Goal: Navigation & Orientation: Find specific page/section

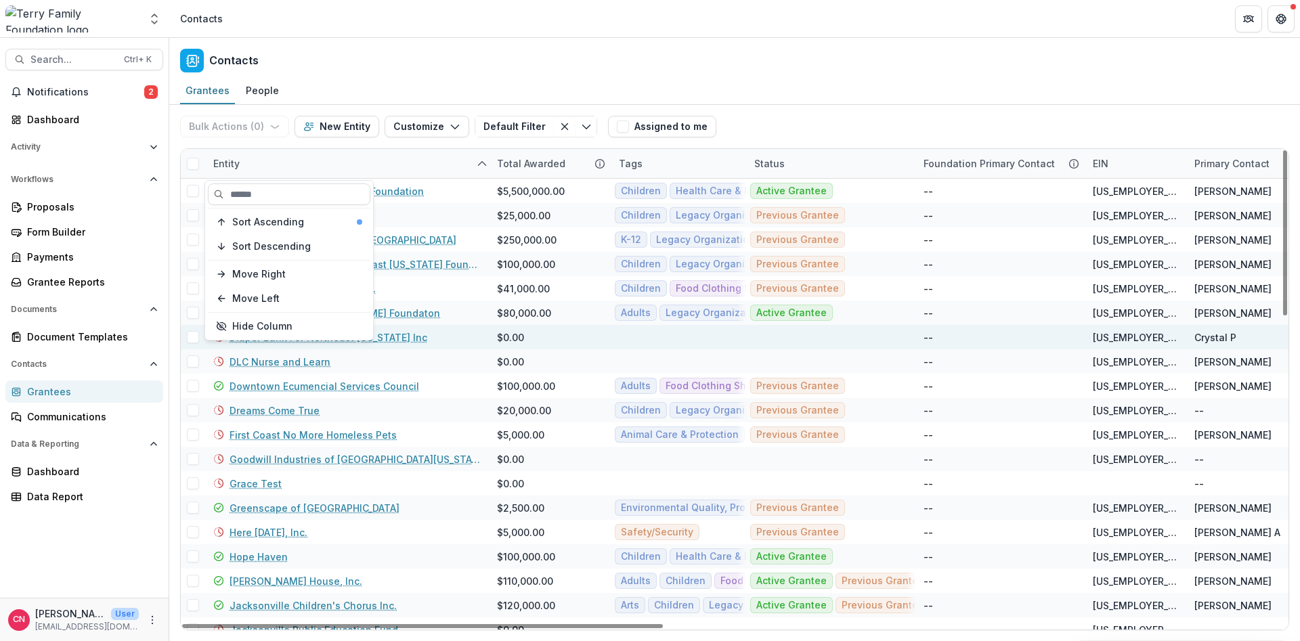
click at [858, 389] on div "Previous Grantee" at bounding box center [832, 386] width 169 height 24
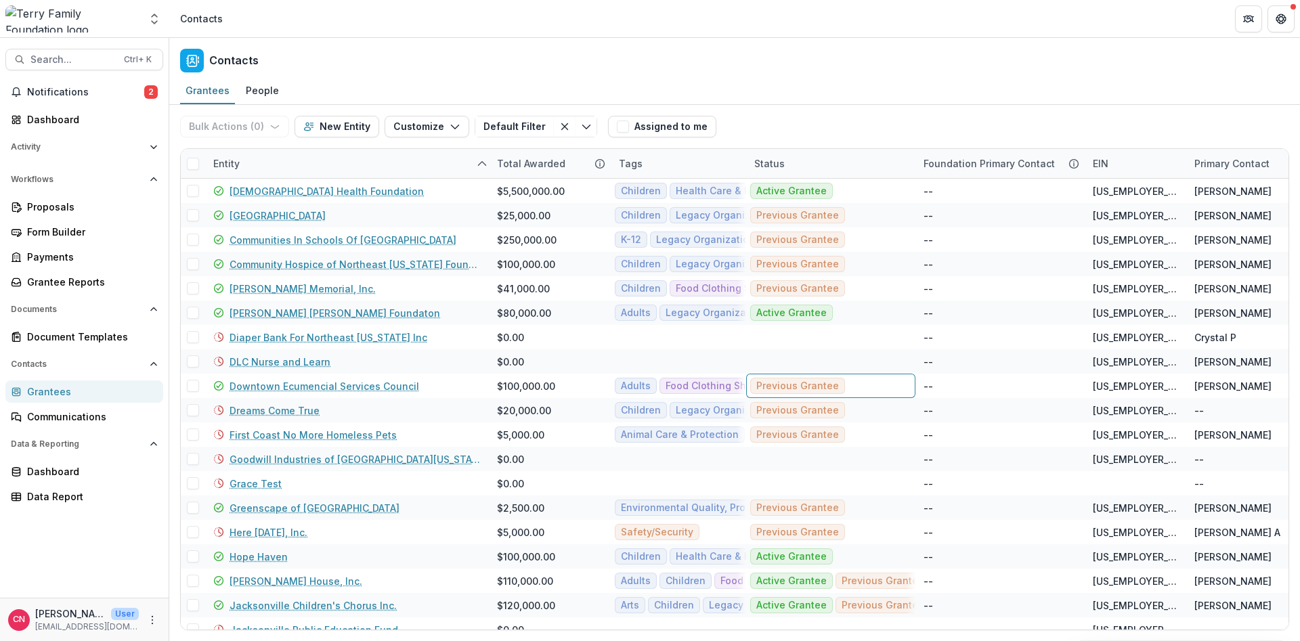
click at [1300, 75] on div "Contacts" at bounding box center [734, 58] width 1131 height 40
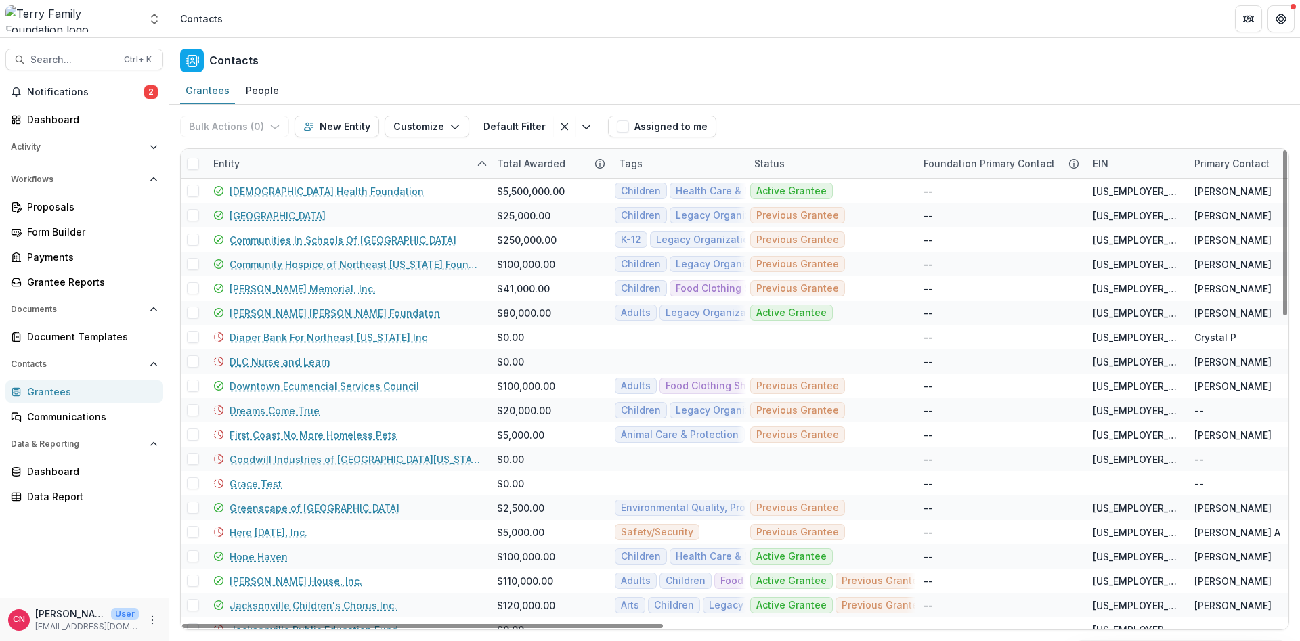
scroll to position [163, 0]
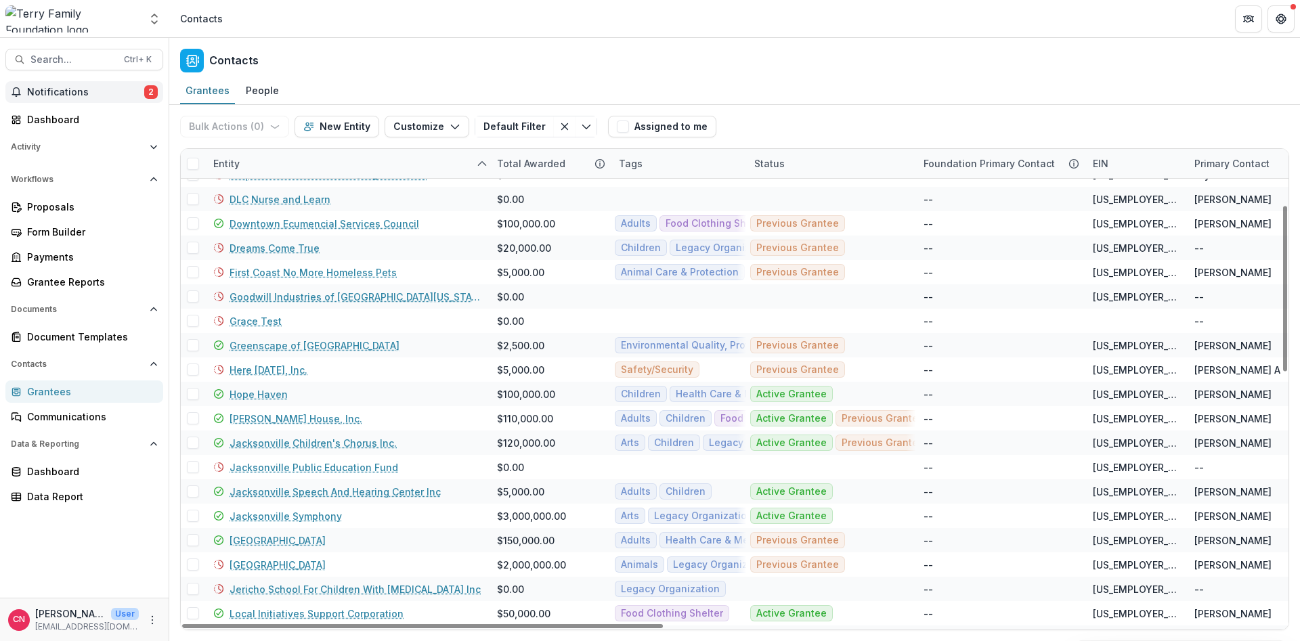
click at [52, 90] on span "Notifications" at bounding box center [85, 93] width 117 height 12
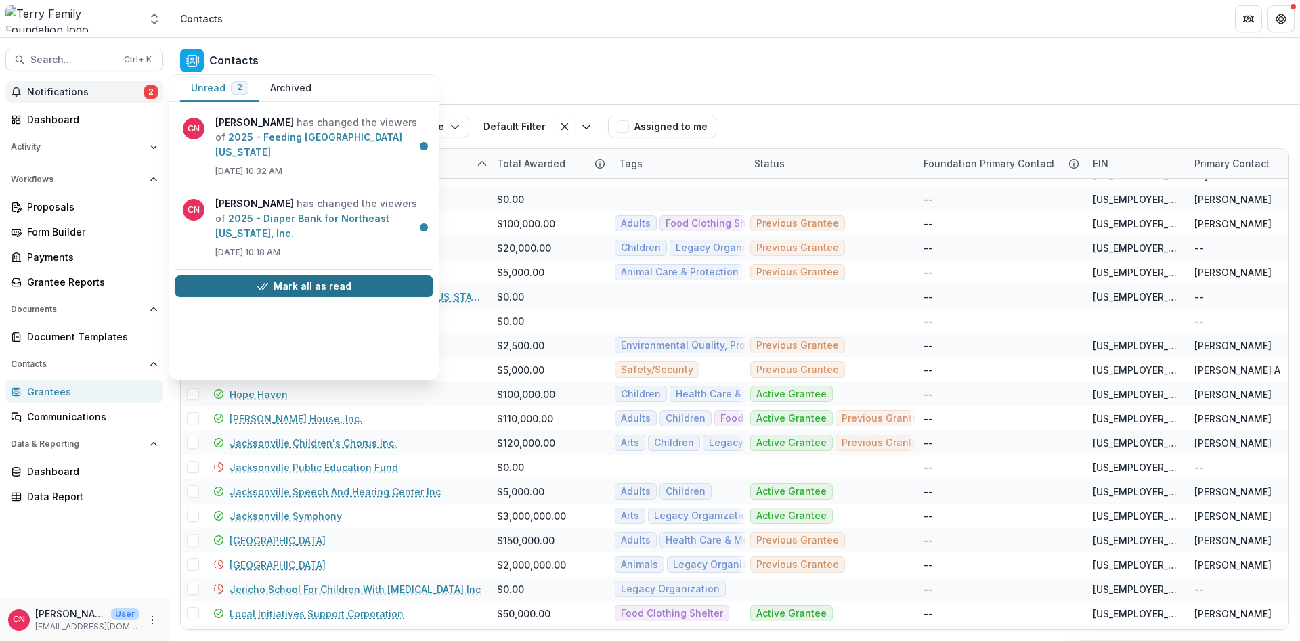
click at [290, 276] on button "Mark all as read" at bounding box center [304, 287] width 259 height 22
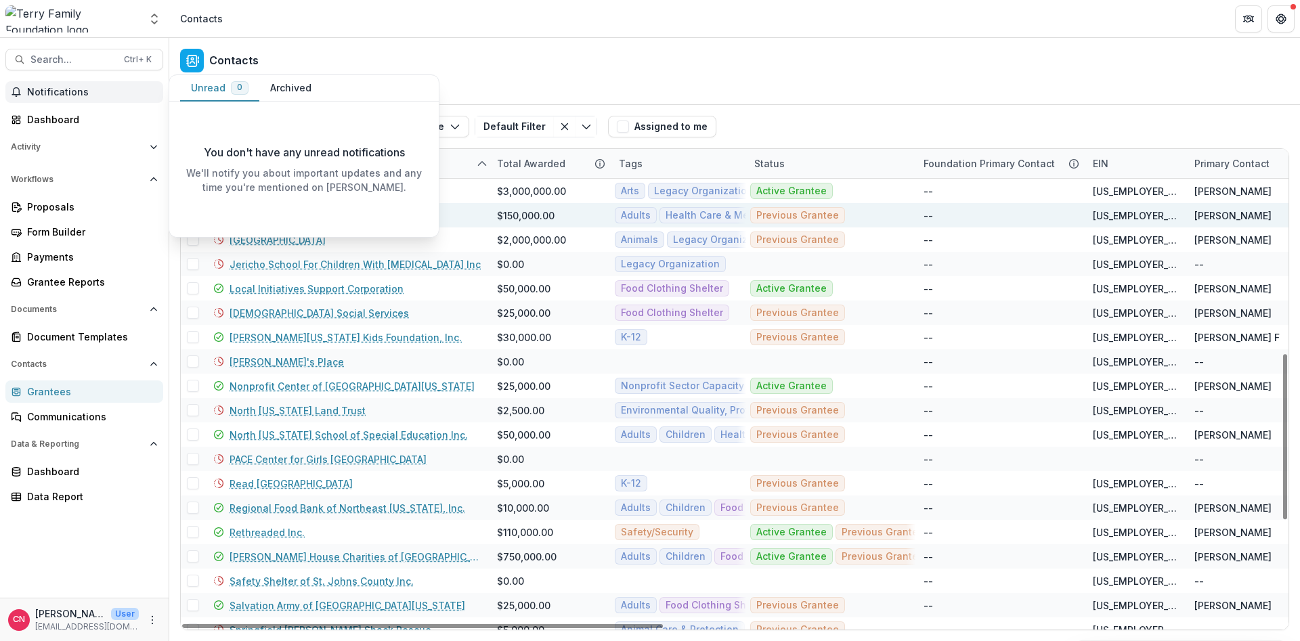
scroll to position [731, 0]
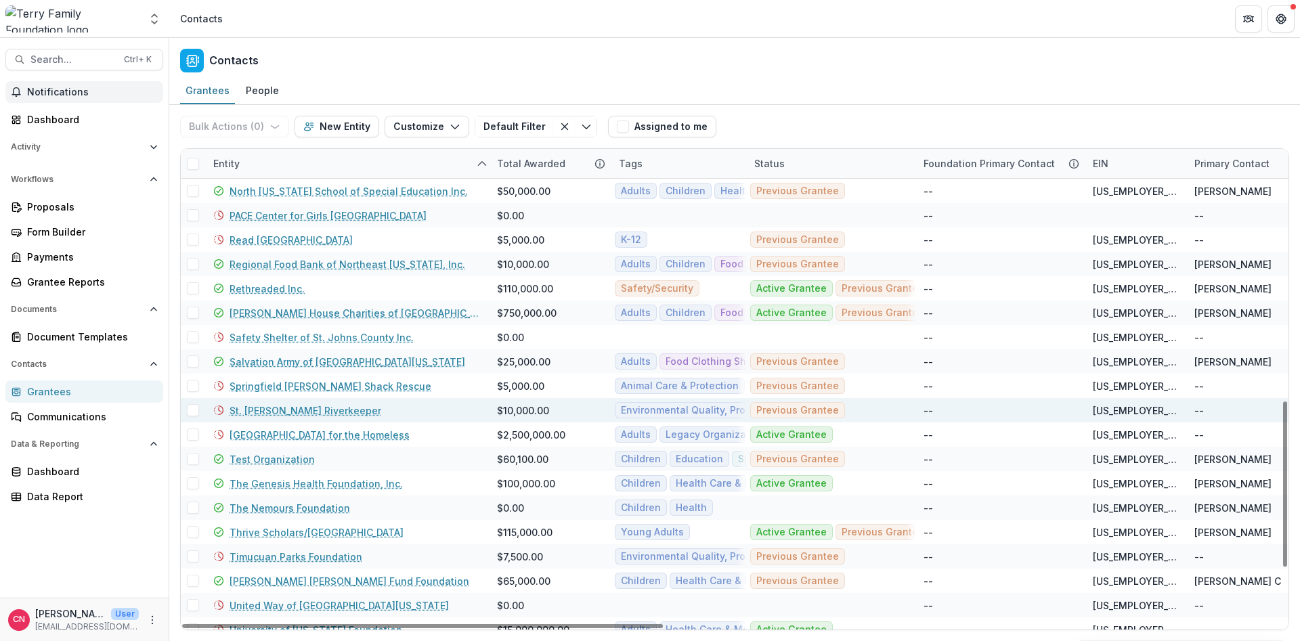
click at [273, 405] on link "St. [PERSON_NAME] Riverkeeper" at bounding box center [306, 411] width 152 height 14
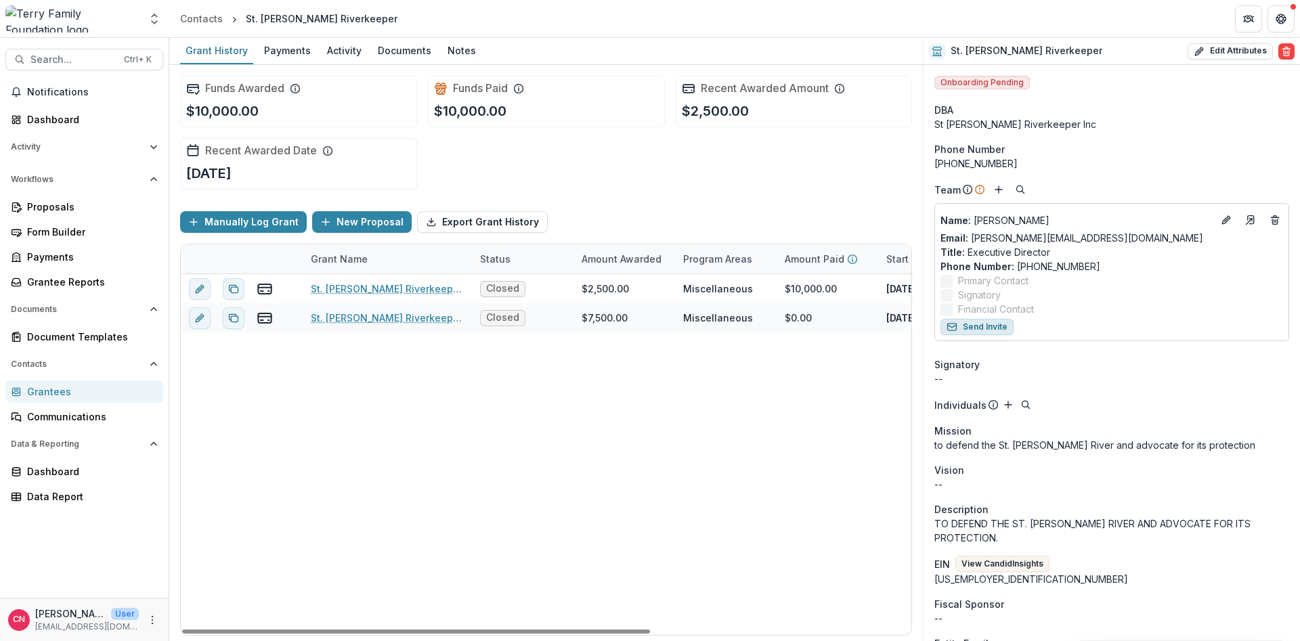
click at [966, 322] on button "Send Invite" at bounding box center [977, 327] width 73 height 16
click at [29, 393] on div "Grantees" at bounding box center [89, 392] width 125 height 14
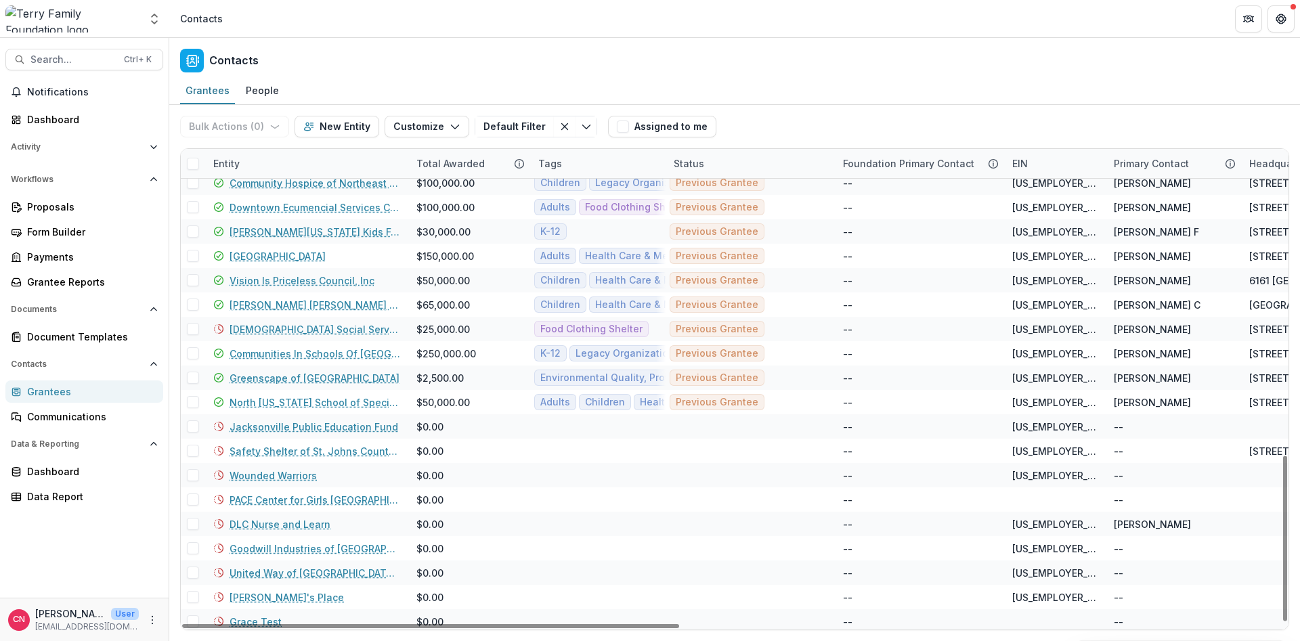
scroll to position [890, 0]
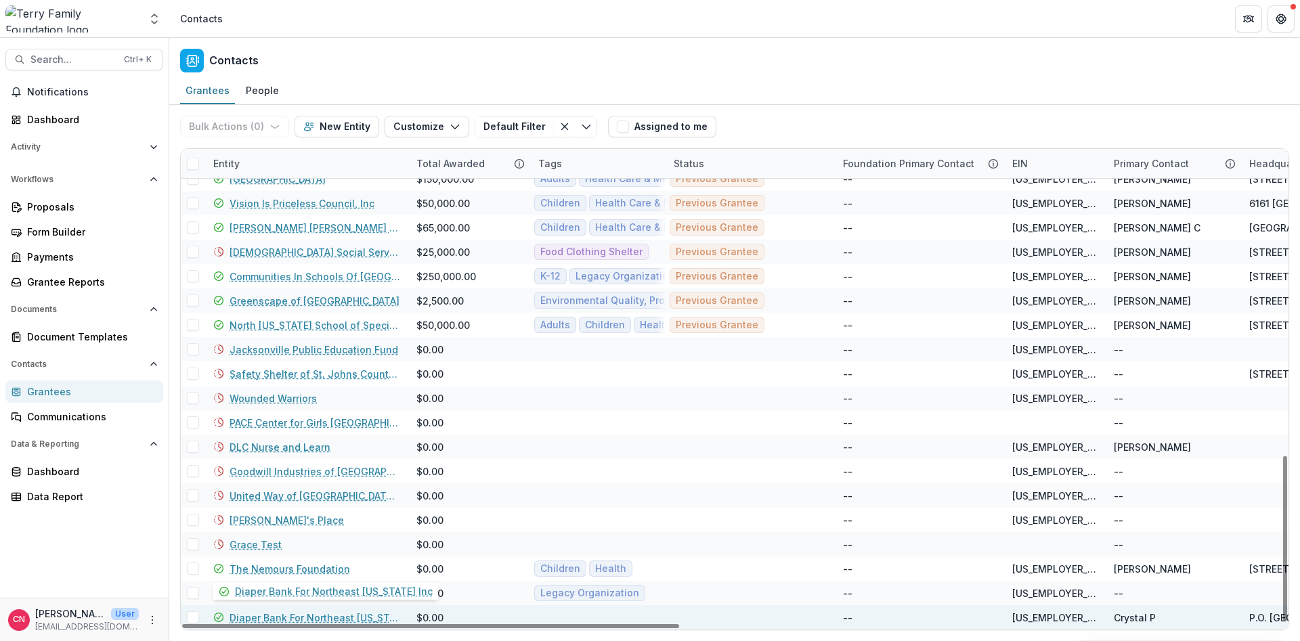
click at [307, 614] on link "Diaper Bank For Northeast [US_STATE] Inc" at bounding box center [315, 618] width 171 height 14
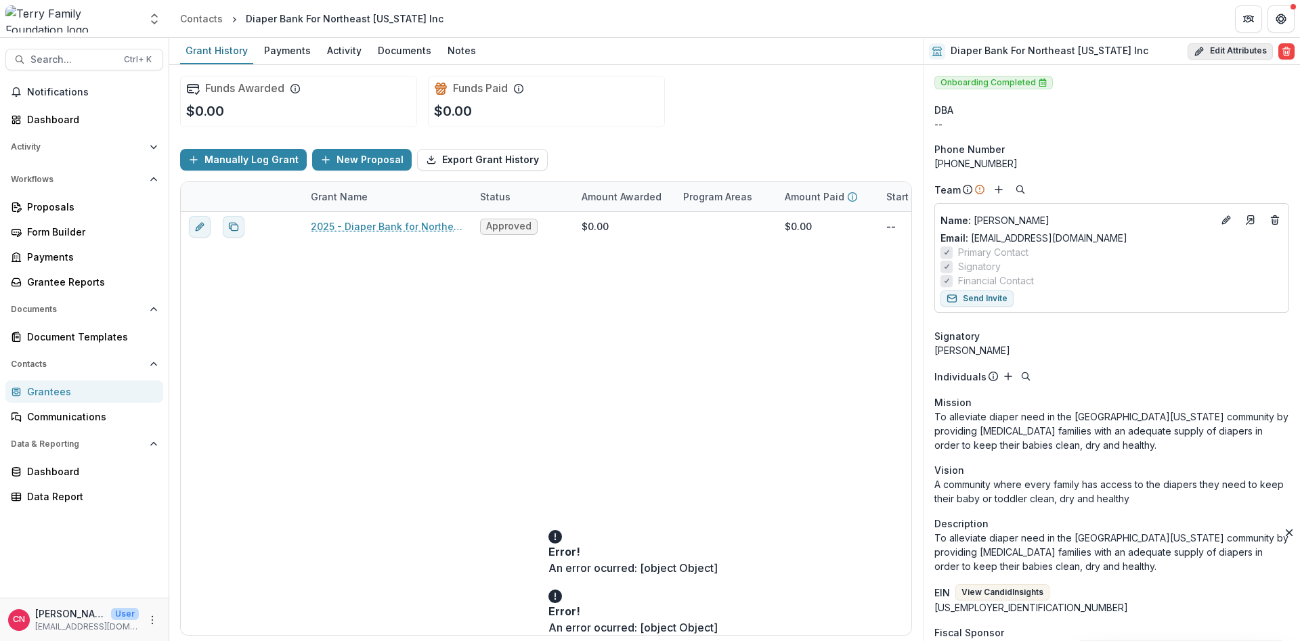
click at [1235, 49] on button "Edit Attributes" at bounding box center [1230, 51] width 85 height 16
select select
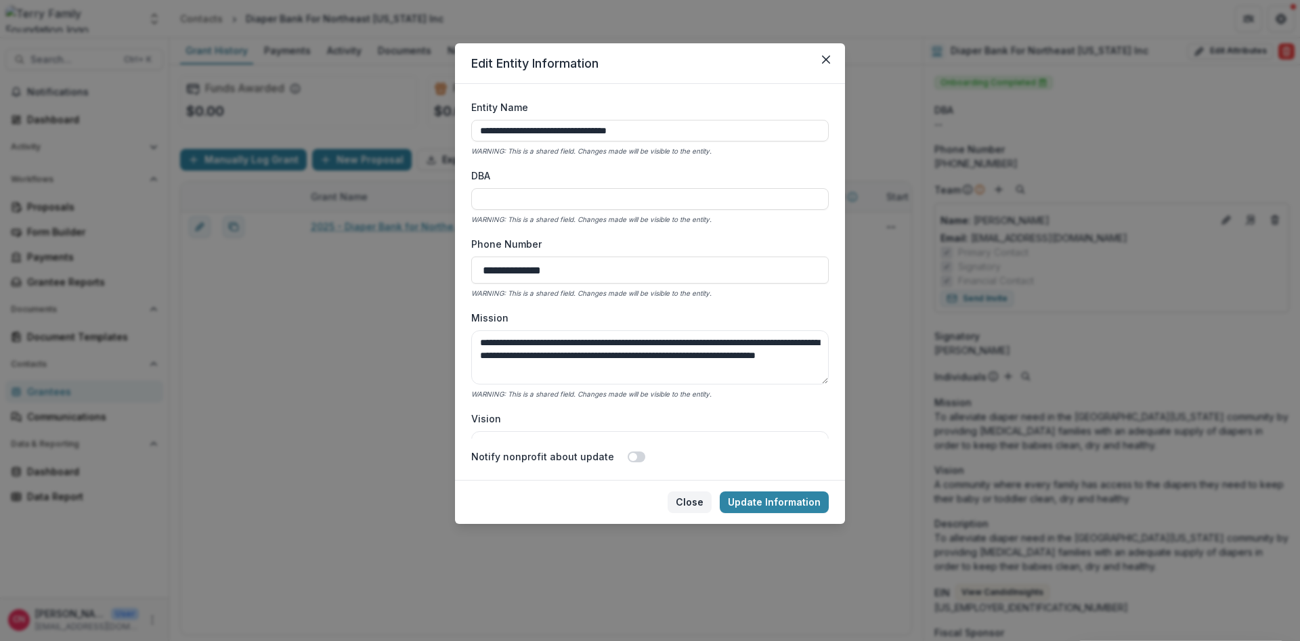
click at [688, 500] on button "Close" at bounding box center [690, 503] width 44 height 22
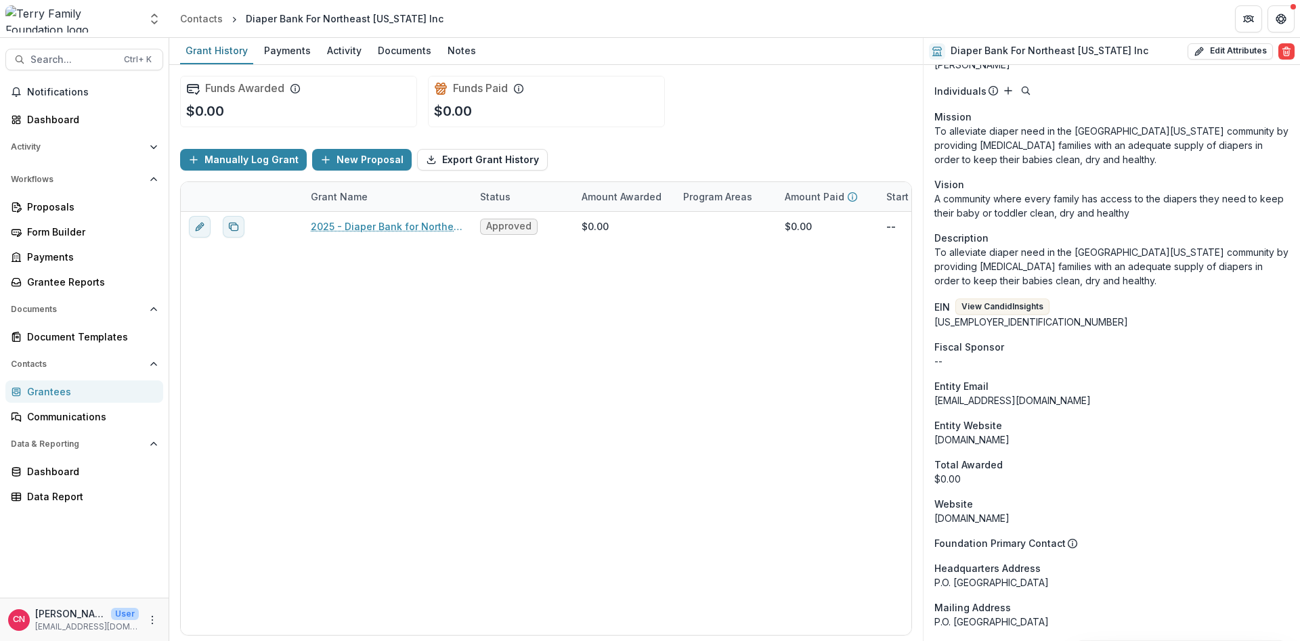
scroll to position [244, 0]
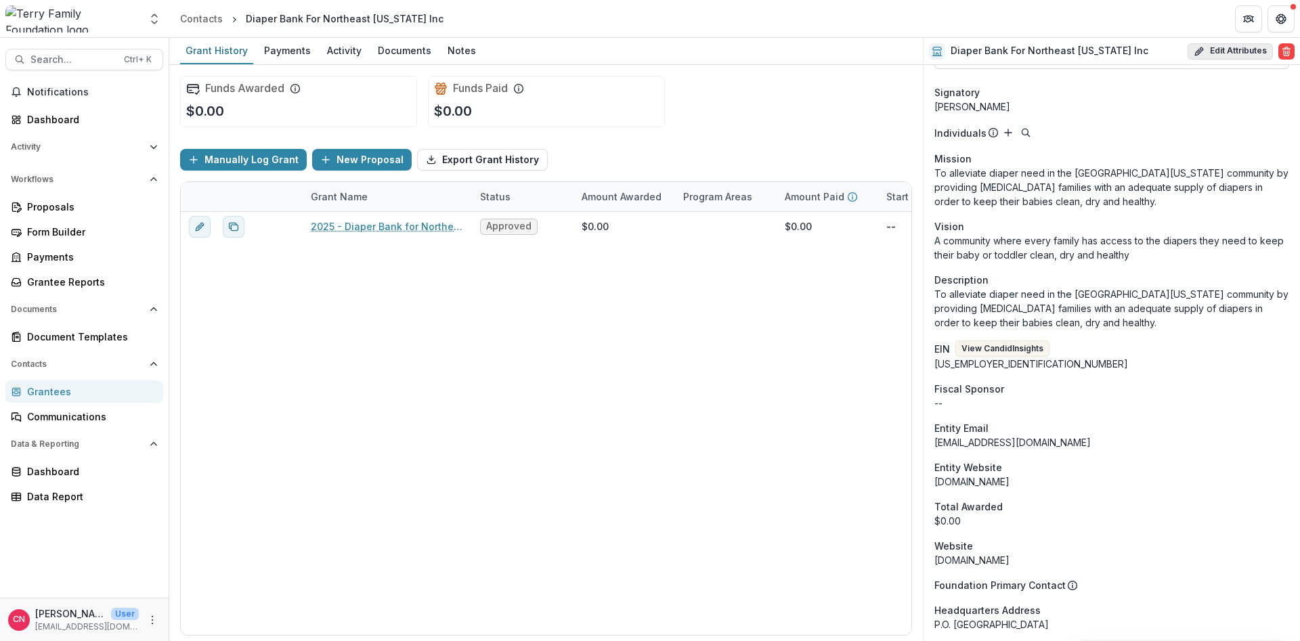
click at [1218, 47] on button "Edit Attributes" at bounding box center [1230, 51] width 85 height 16
select select
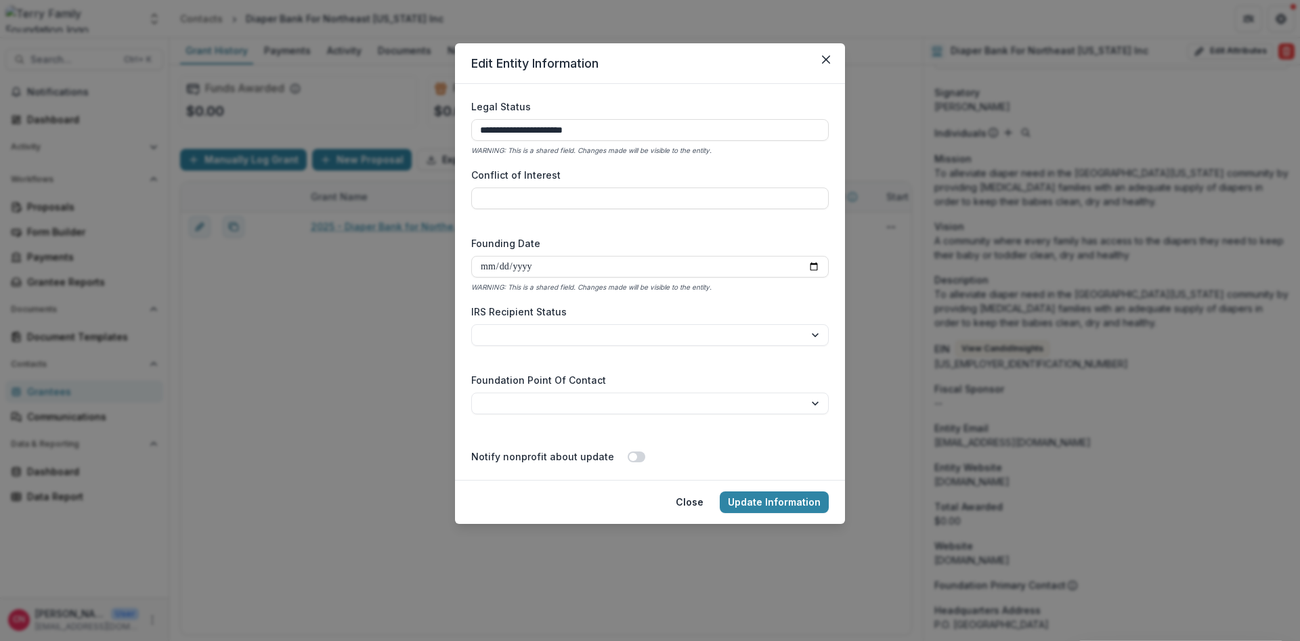
scroll to position [1989, 0]
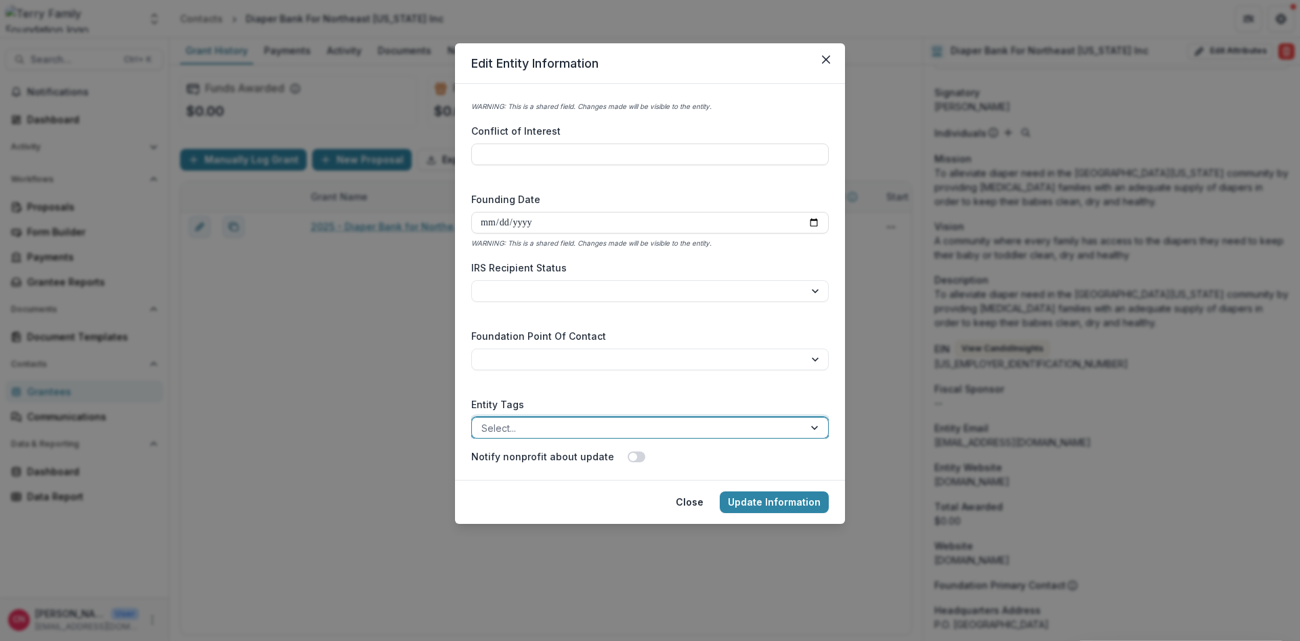
click at [811, 425] on div at bounding box center [816, 428] width 24 height 20
click at [814, 429] on div at bounding box center [805, 428] width 46 height 20
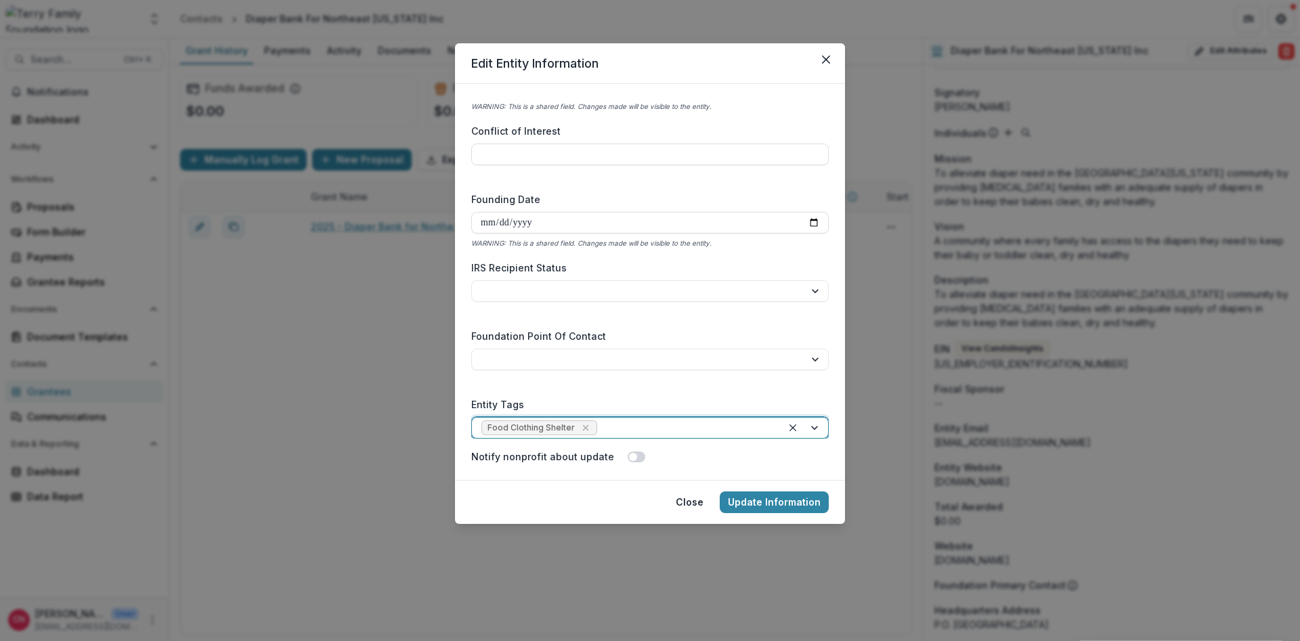
click at [670, 433] on div at bounding box center [686, 428] width 173 height 17
click at [748, 496] on button "Update Information" at bounding box center [774, 503] width 109 height 22
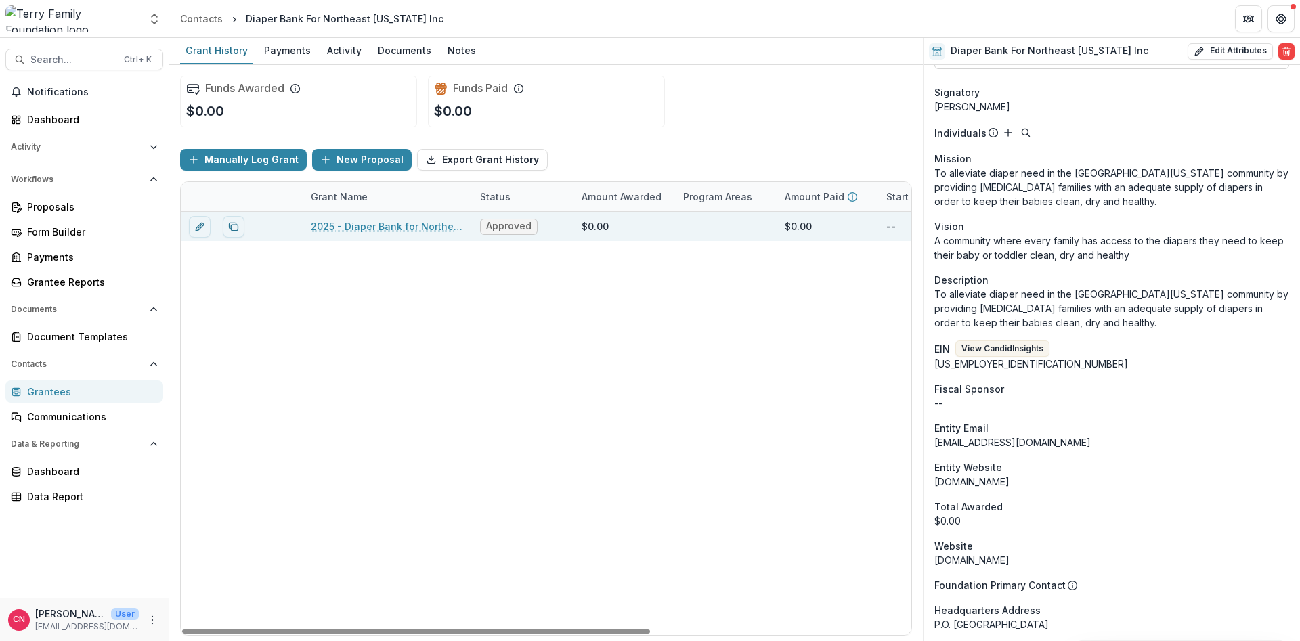
click at [365, 226] on link "2025 - Diaper Bank for Northeast [US_STATE], Inc." at bounding box center [387, 226] width 153 height 14
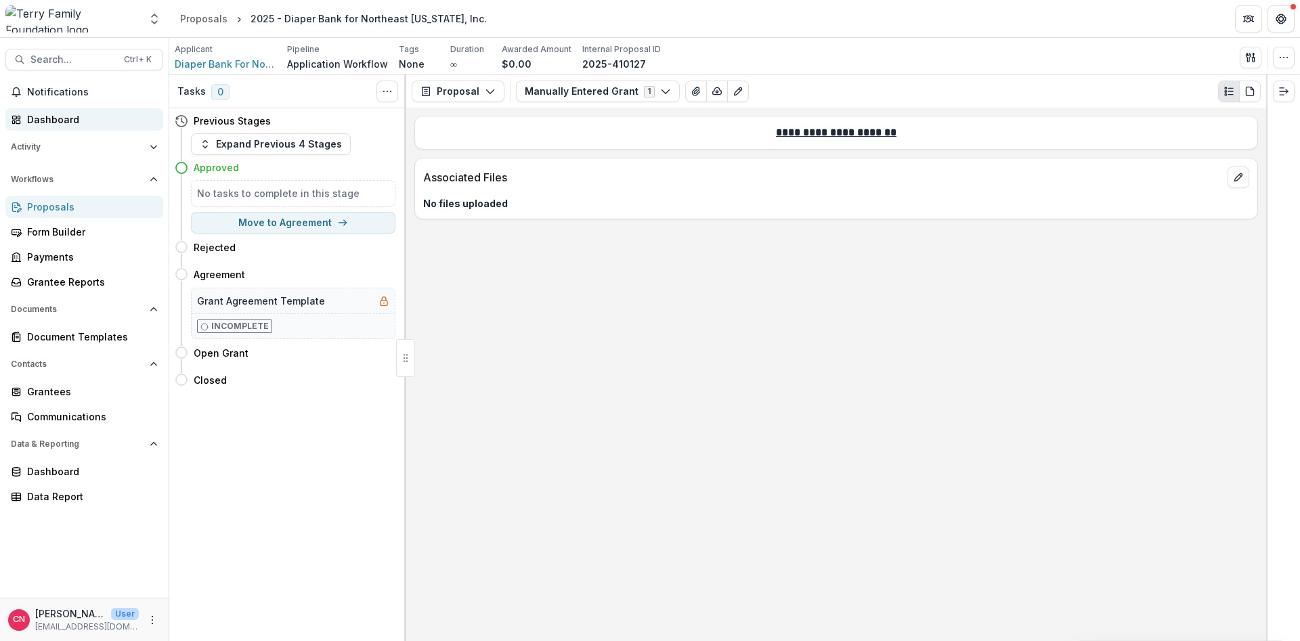
click at [40, 116] on div "Dashboard" at bounding box center [89, 119] width 125 height 14
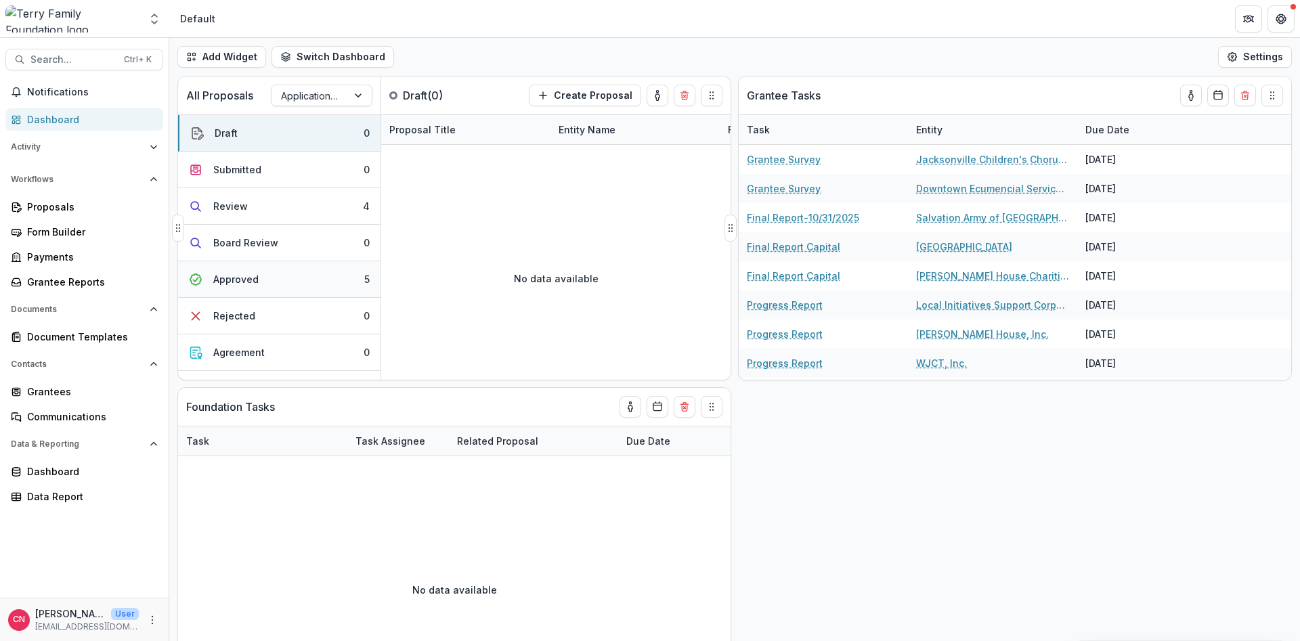
click at [271, 279] on button "Approved 5" at bounding box center [279, 279] width 202 height 37
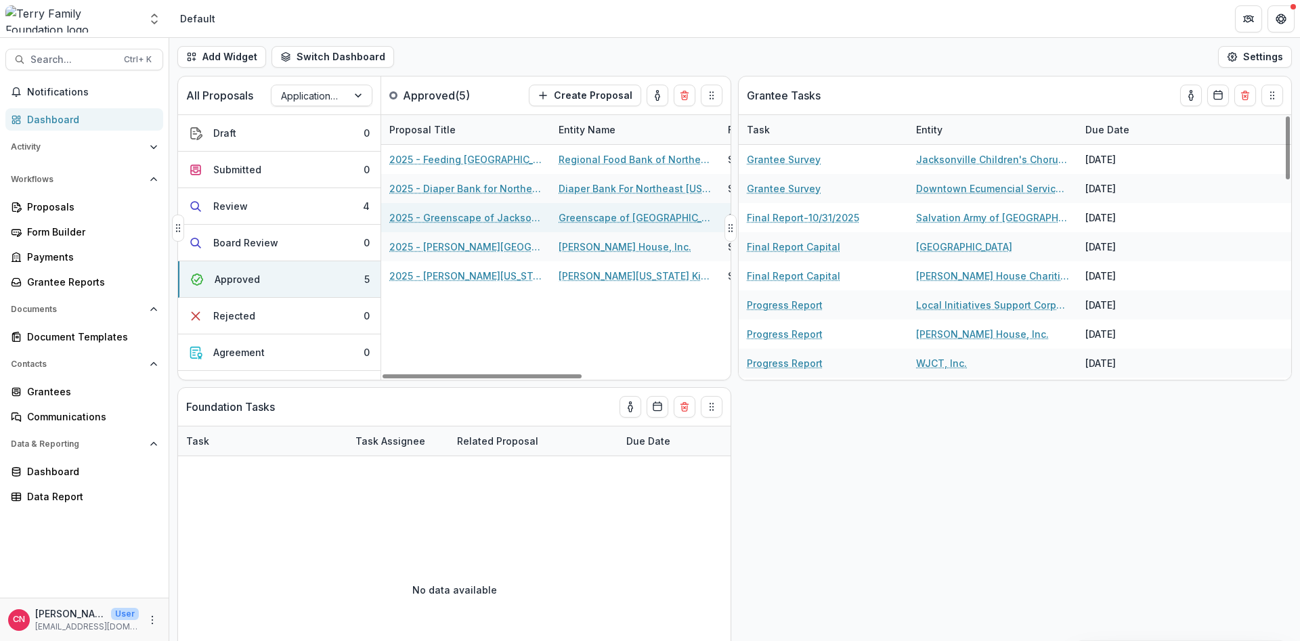
click at [649, 218] on link "Greenscape of [GEOGRAPHIC_DATA]" at bounding box center [635, 218] width 153 height 14
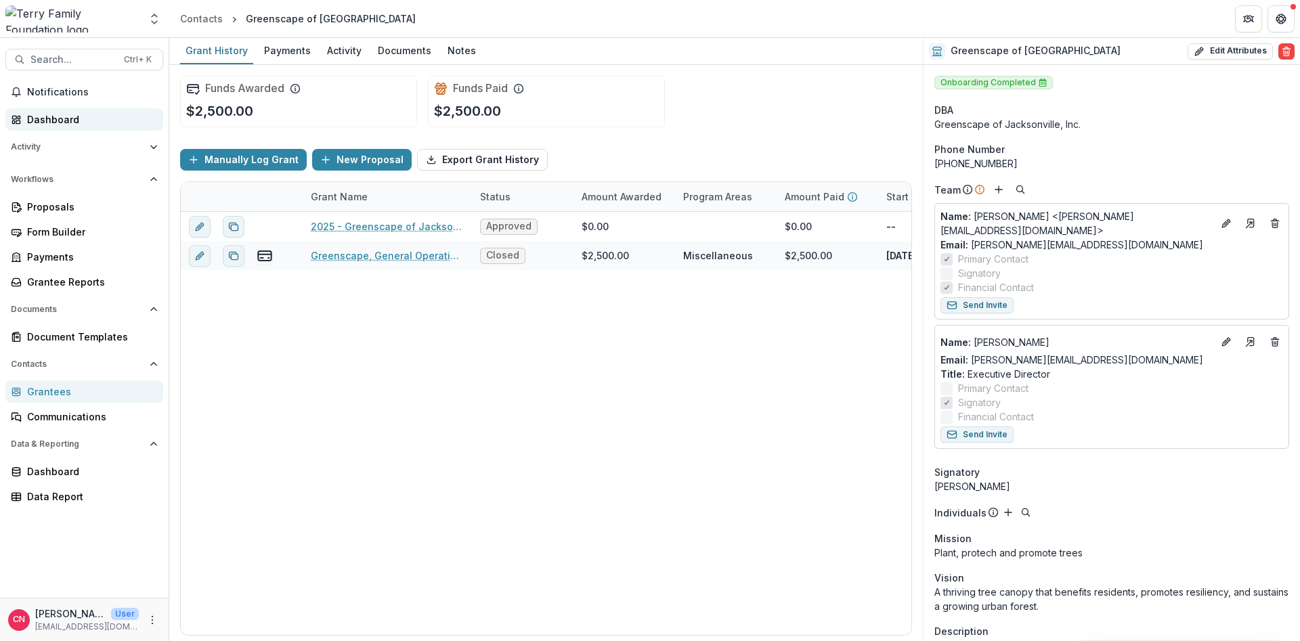
click at [40, 120] on div "Dashboard" at bounding box center [89, 119] width 125 height 14
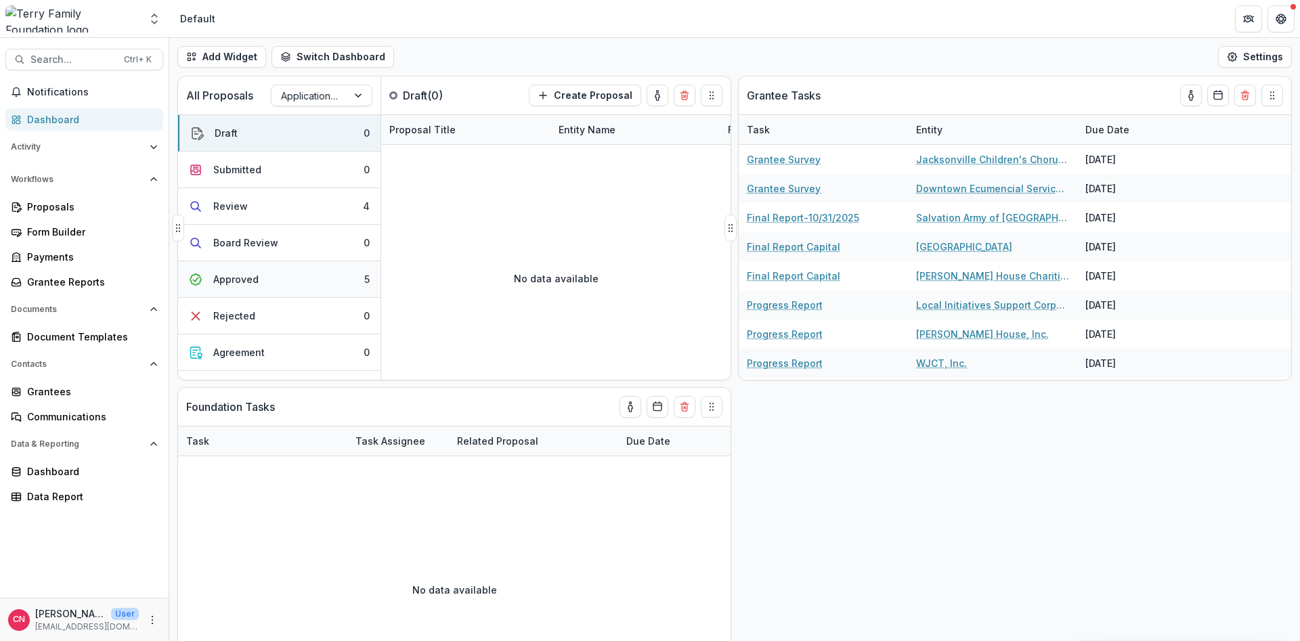
click at [252, 274] on div "Approved" at bounding box center [235, 279] width 45 height 14
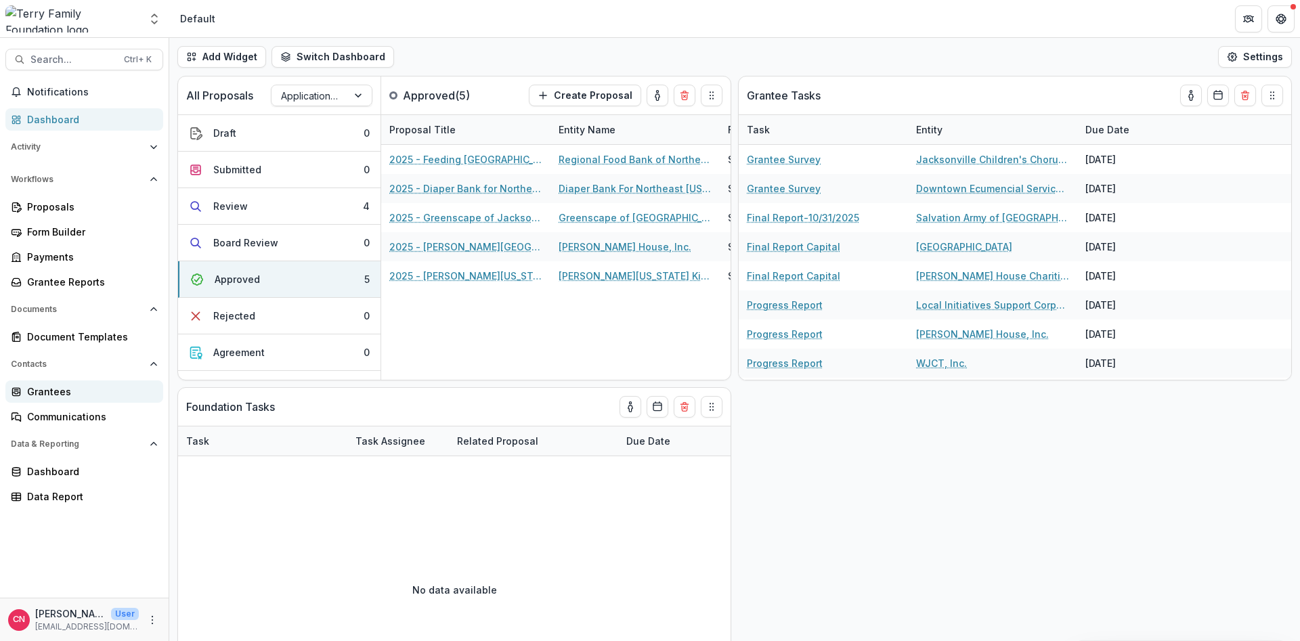
click at [59, 391] on div "Grantees" at bounding box center [89, 392] width 125 height 14
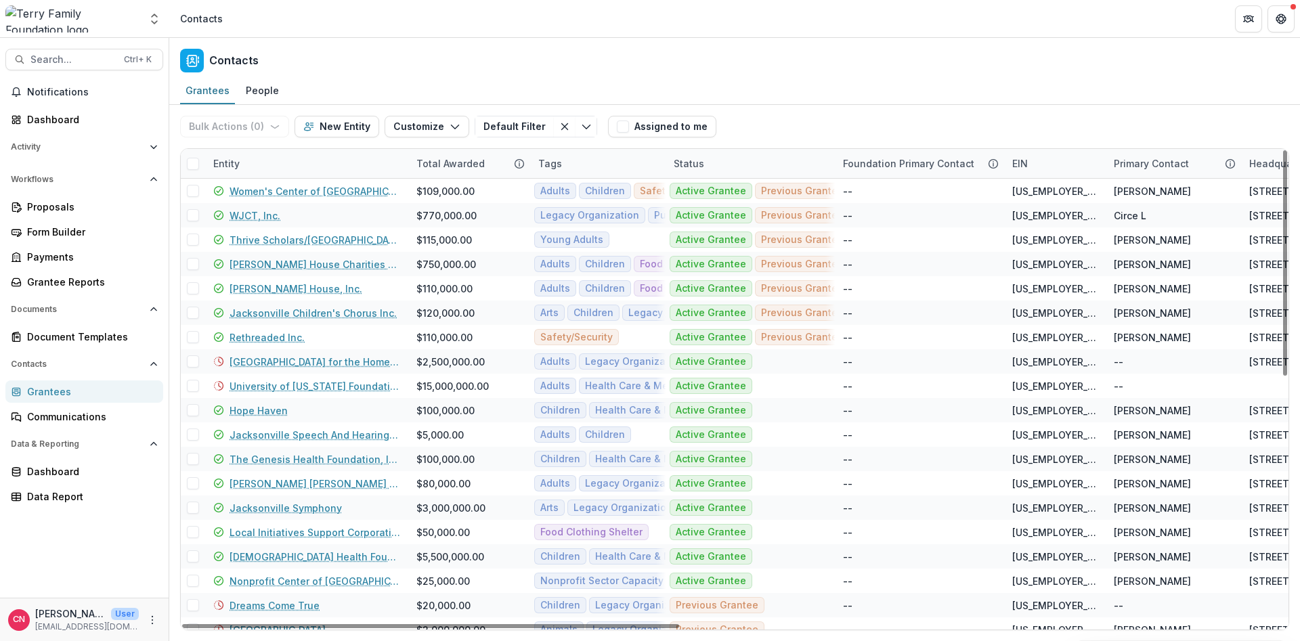
click at [302, 159] on div "Entity" at bounding box center [306, 163] width 203 height 29
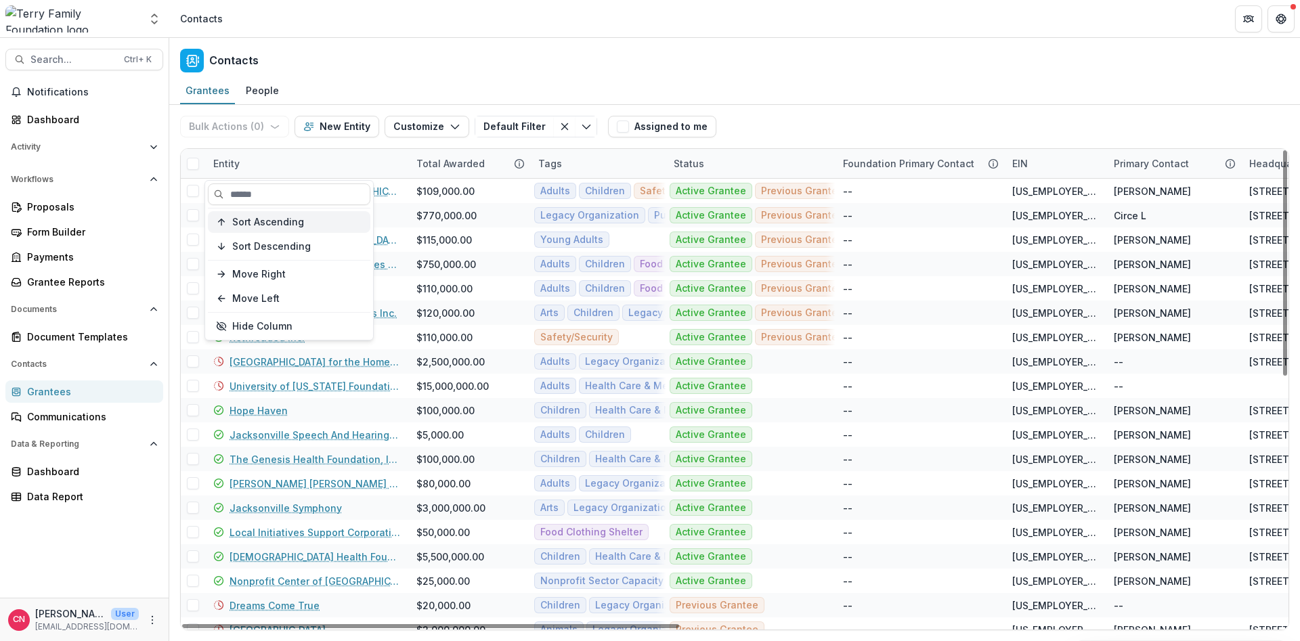
click at [271, 223] on span "Sort Ascending" at bounding box center [268, 223] width 72 height 12
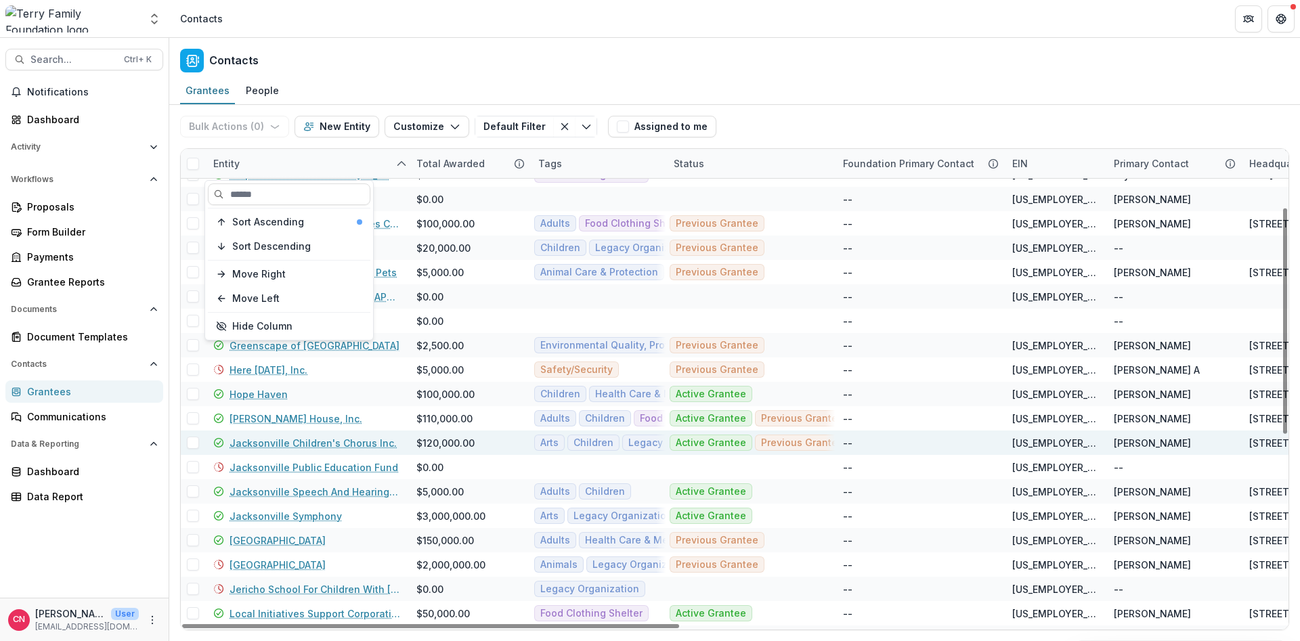
scroll to position [81, 0]
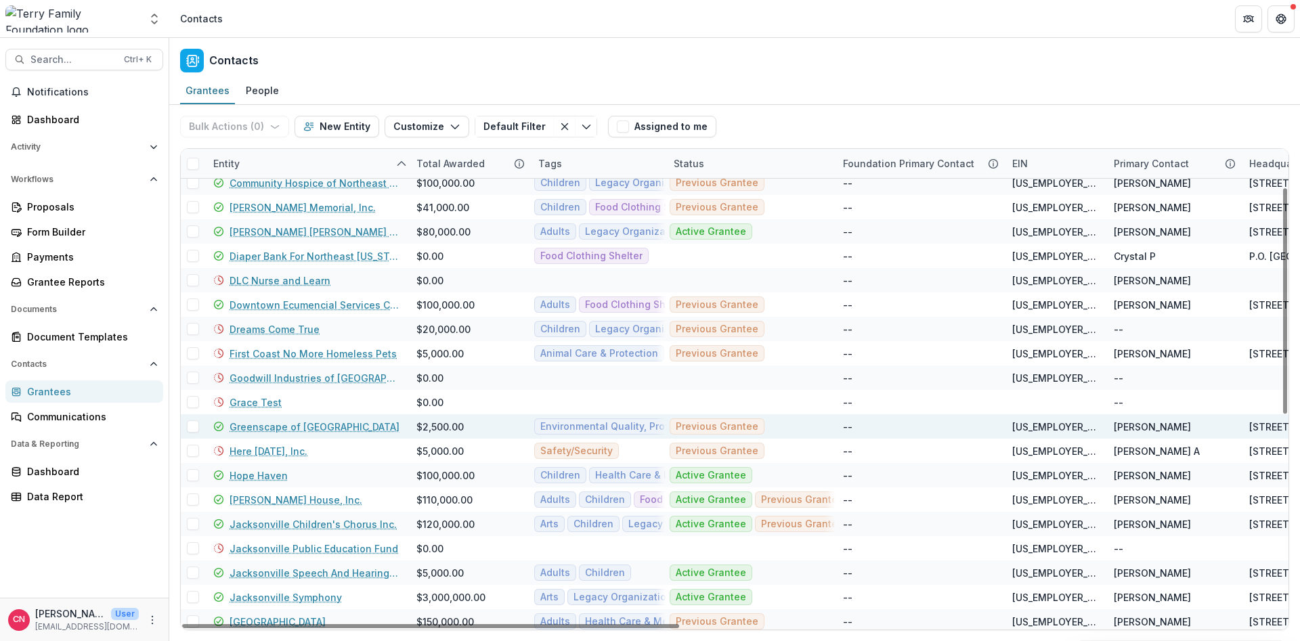
click at [311, 427] on link "Greenscape of [GEOGRAPHIC_DATA]" at bounding box center [315, 427] width 170 height 14
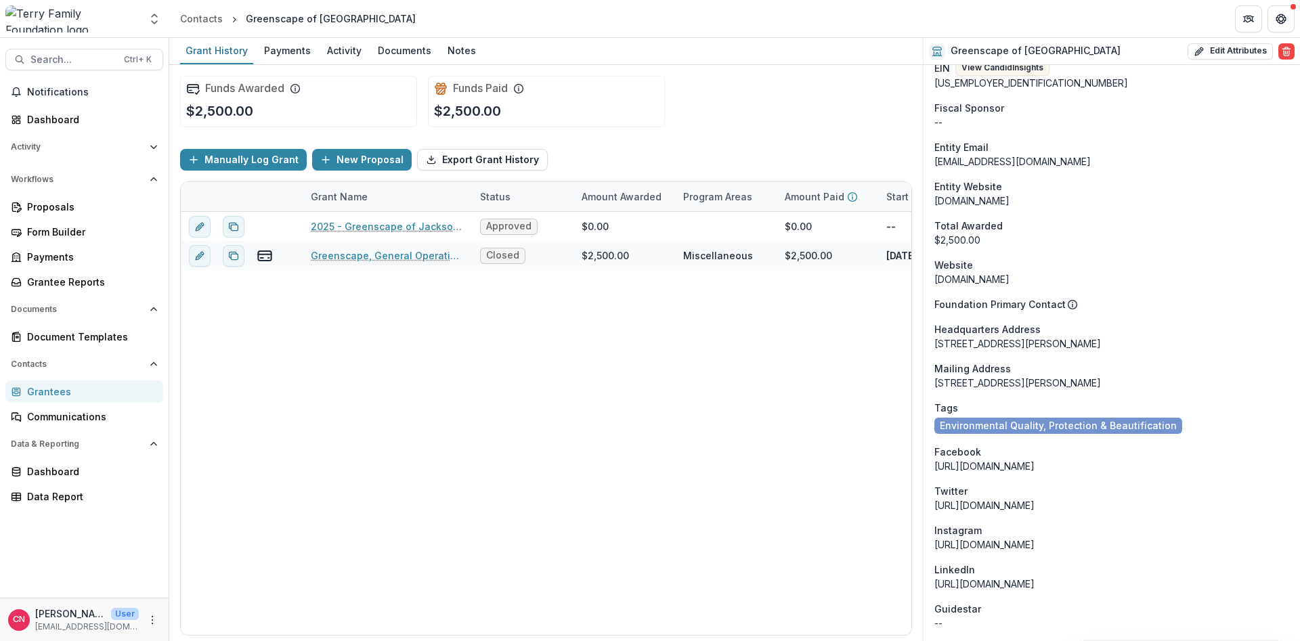
scroll to position [650, 0]
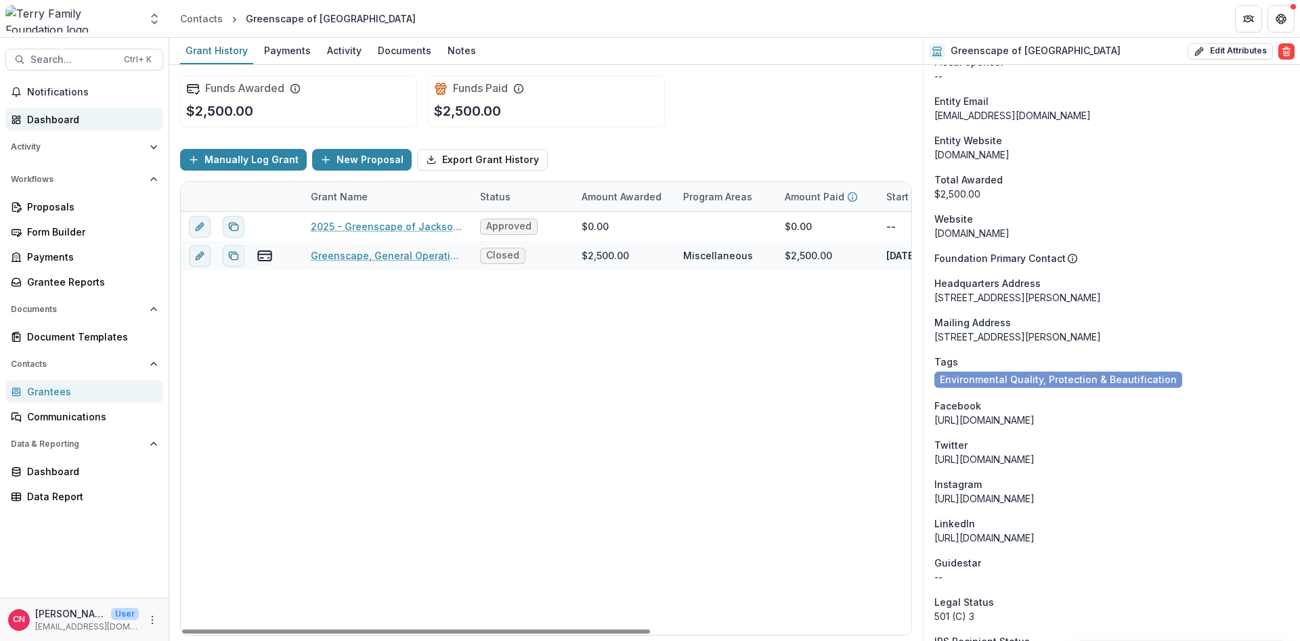
drag, startPoint x: 33, startPoint y: 121, endPoint x: 49, endPoint y: 120, distance: 15.6
click at [37, 121] on div "Dashboard" at bounding box center [89, 119] width 125 height 14
